Goal: Navigation & Orientation: Find specific page/section

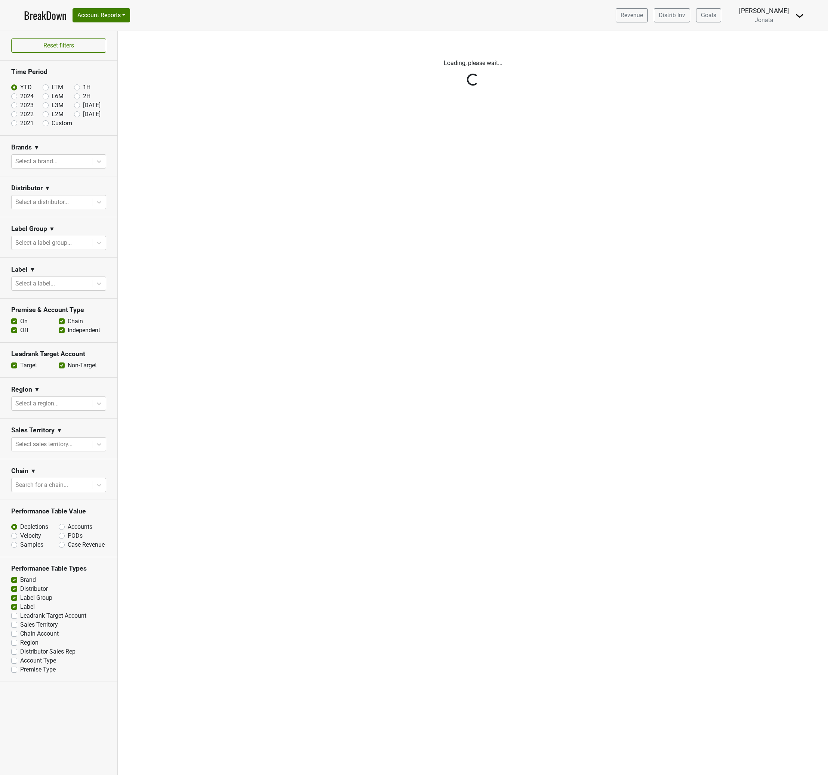
click at [285, 193] on div "Filters Loading, please wait..." at bounding box center [473, 403] width 710 height 744
click at [417, 209] on div "Filters Loading, please wait..." at bounding box center [473, 403] width 710 height 744
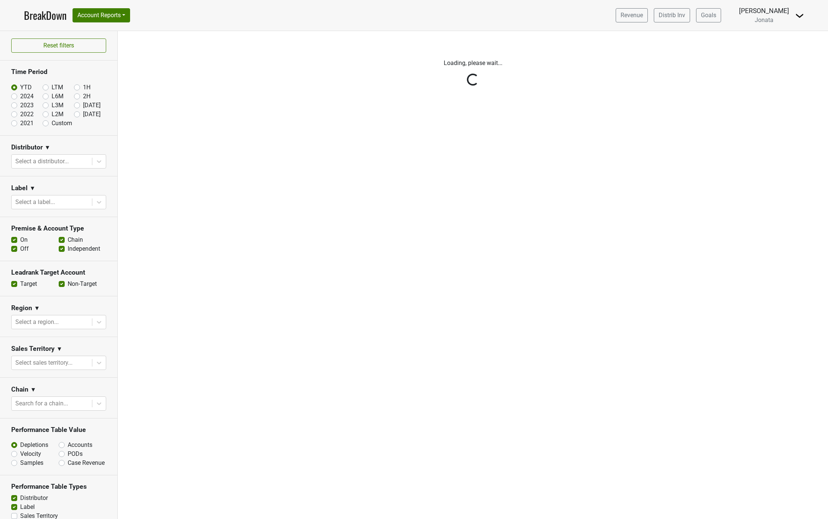
click at [353, 370] on div "Filters Loading, please wait..." at bounding box center [473, 275] width 710 height 488
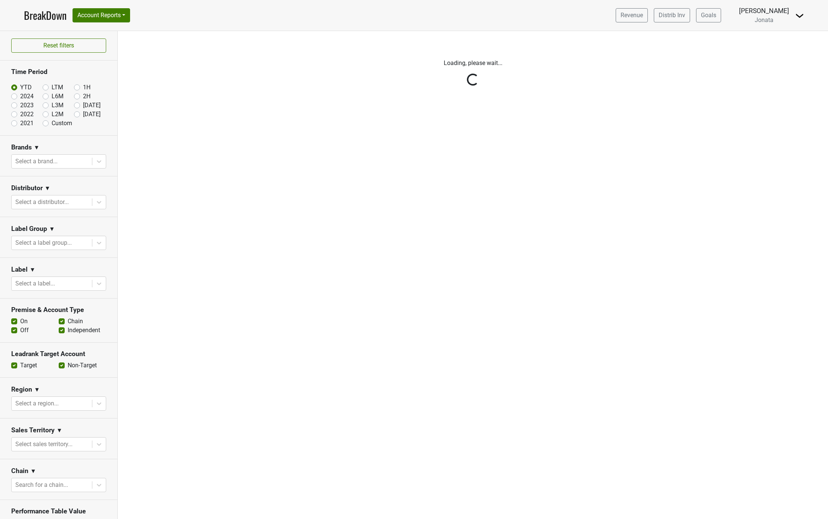
click at [193, 254] on div "Filters Loading, please wait..." at bounding box center [473, 275] width 710 height 488
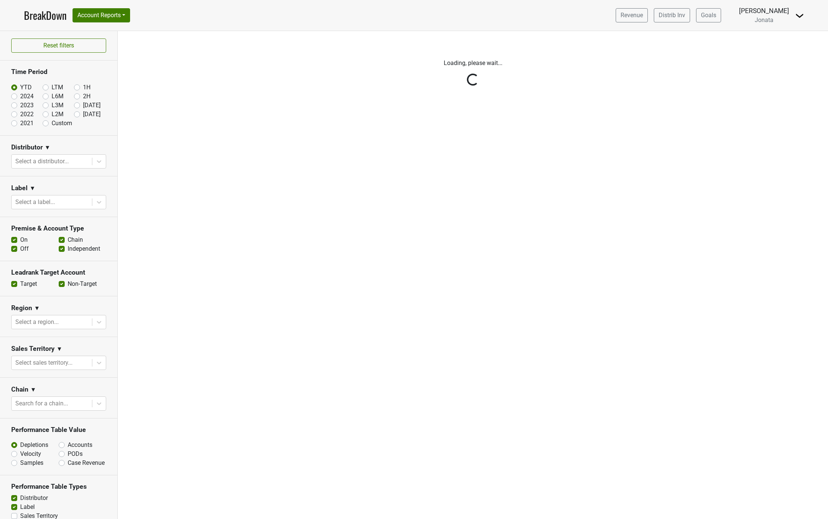
click at [308, 345] on div "Filters Loading, please wait..." at bounding box center [473, 275] width 710 height 488
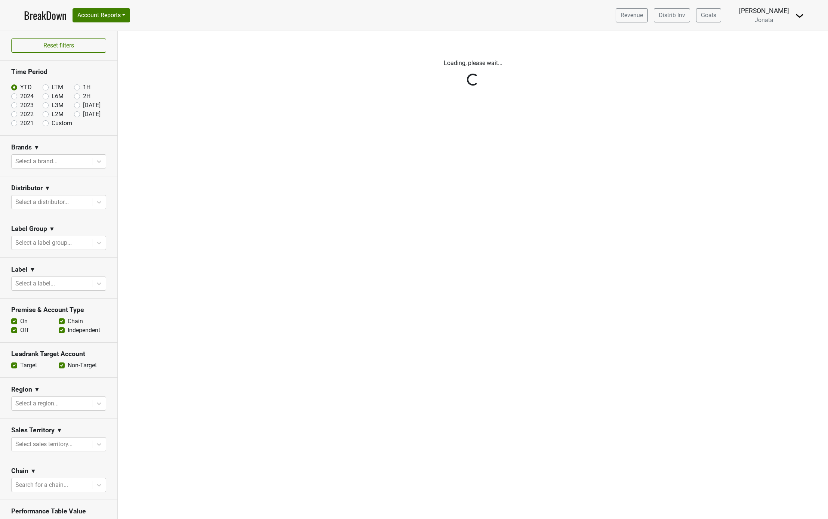
click at [392, 122] on div "Filters Loading, please wait..." at bounding box center [473, 275] width 710 height 488
click at [797, 23] on div "Revenue Distrib Inv Goals Dave Minnick Jonata Control Center Open Leadrank Logo…" at bounding box center [707, 15] width 194 height 19
click at [797, 13] on img at bounding box center [799, 15] width 9 height 9
click at [773, 56] on link "Logout" at bounding box center [774, 54] width 59 height 12
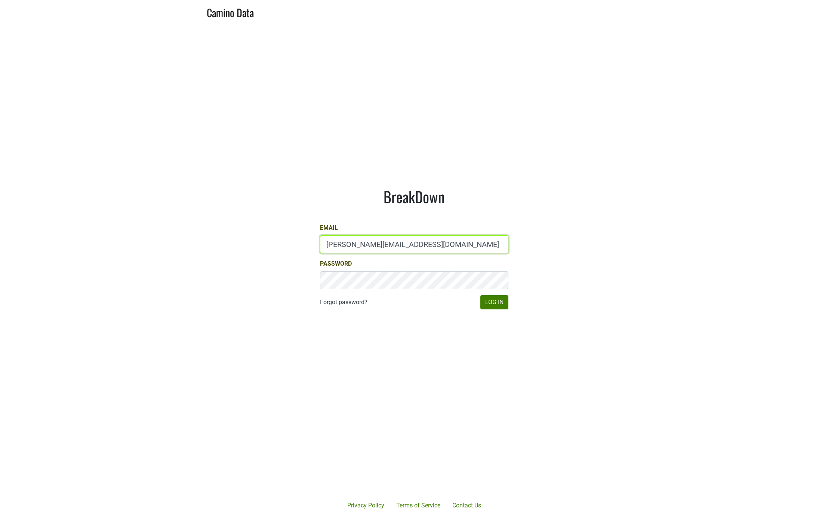
type input "betsy@slodownwines.com"
click at [489, 302] on button "Log In" at bounding box center [494, 302] width 28 height 14
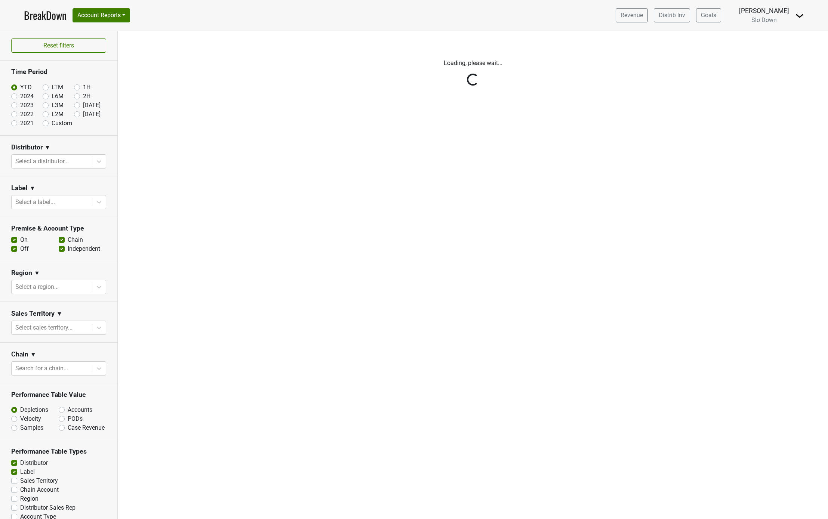
click at [655, 267] on div "Filters Loading, please wait..." at bounding box center [473, 275] width 710 height 488
click at [268, 370] on div "Filters Loading, please wait..." at bounding box center [473, 275] width 710 height 488
click at [102, 17] on button "Account Reports" at bounding box center [102, 15] width 58 height 14
click at [106, 47] on link "Map" at bounding box center [106, 45] width 66 height 12
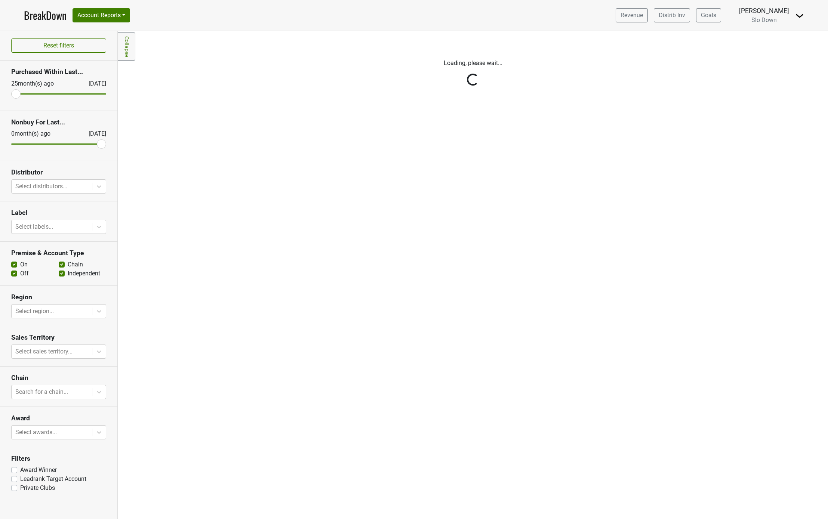
click at [388, 164] on div "Filters Collapse Loading, please wait..." at bounding box center [473, 275] width 710 height 488
click at [489, 218] on div "Filters Collapse Loading, please wait..." at bounding box center [473, 275] width 710 height 488
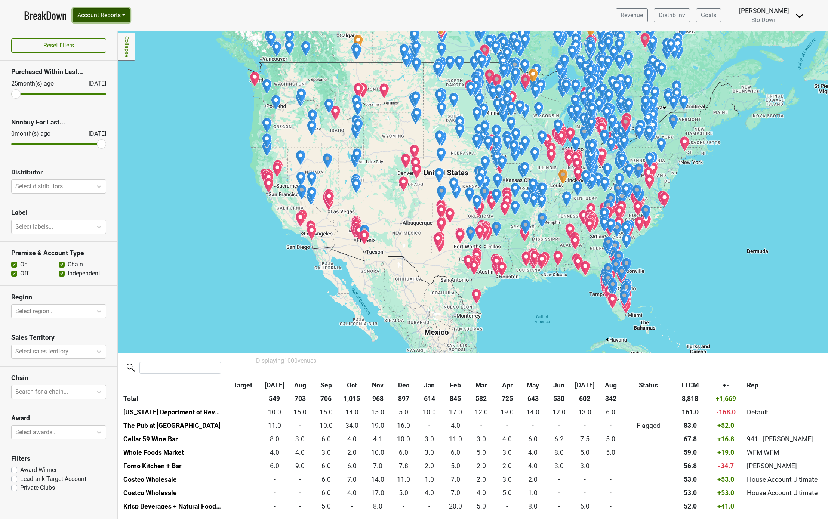
click at [96, 16] on button "Account Reports" at bounding box center [102, 15] width 58 height 14
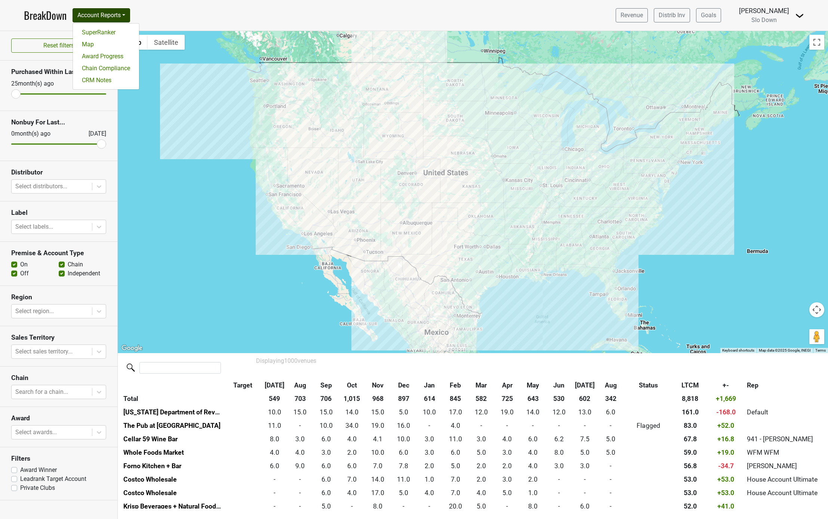
click at [188, 18] on nav "BreakDown Account Reports SuperRanker Map Award Progress Chain Compliance CRM N…" at bounding box center [414, 15] width 792 height 31
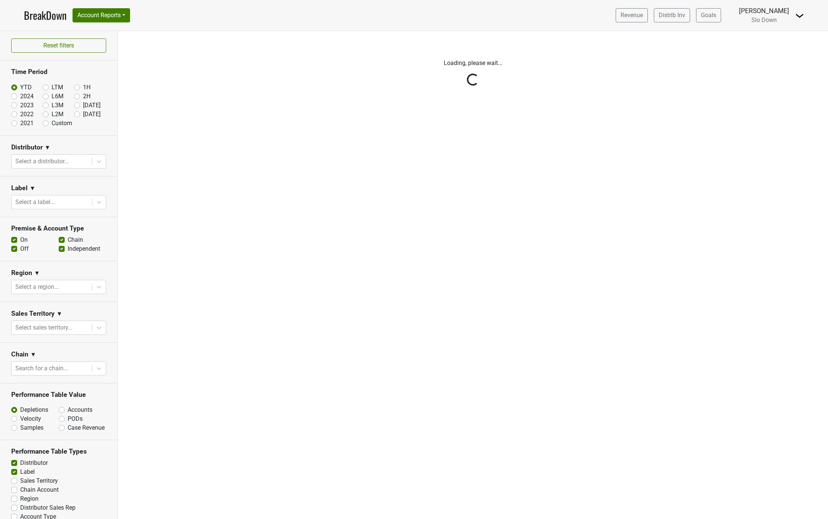
click at [435, 248] on div "Filters Loading, please wait..." at bounding box center [473, 275] width 710 height 488
